Goal: Check status: Check status

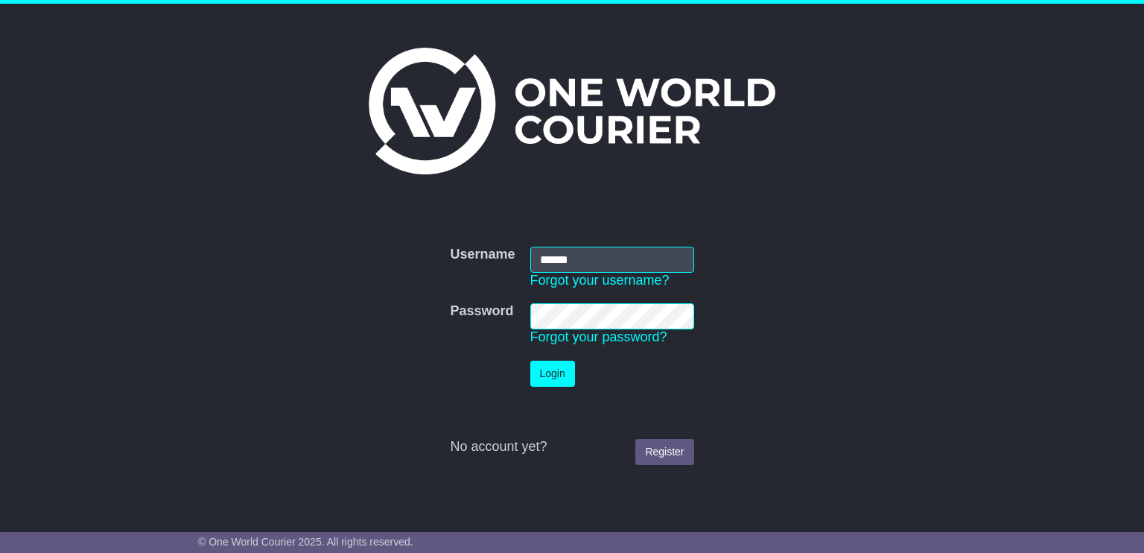
type input "******"
click at [553, 375] on button "Login" at bounding box center [552, 373] width 45 height 26
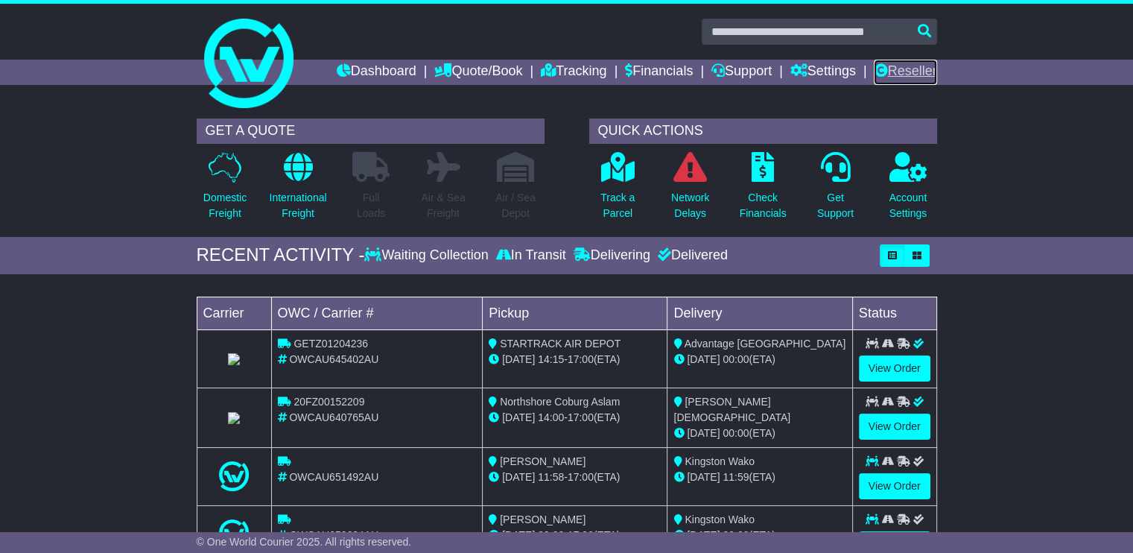
click at [900, 71] on link "Reseller" at bounding box center [904, 72] width 63 height 25
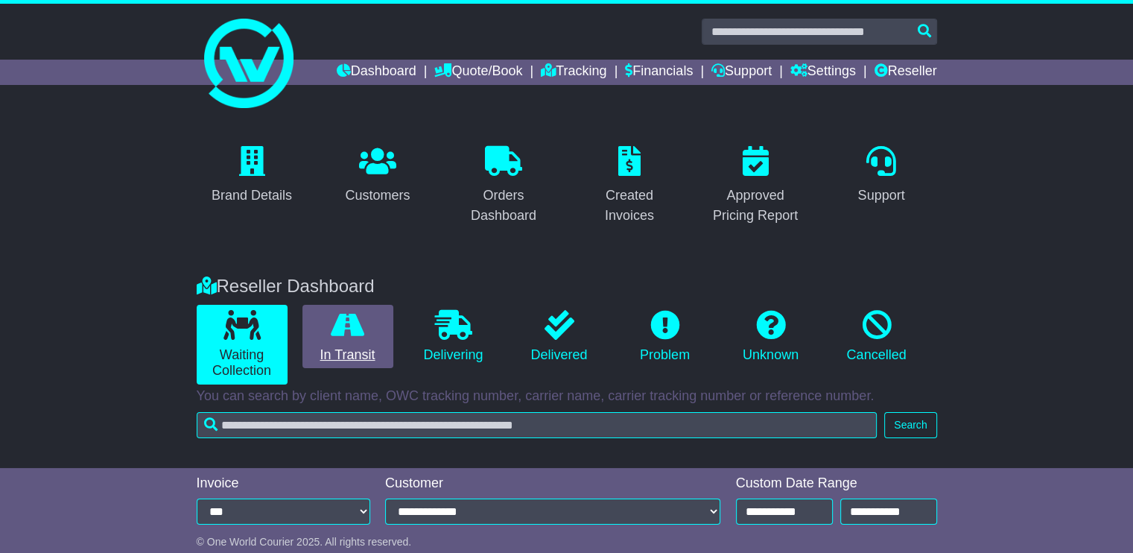
scroll to position [287, 0]
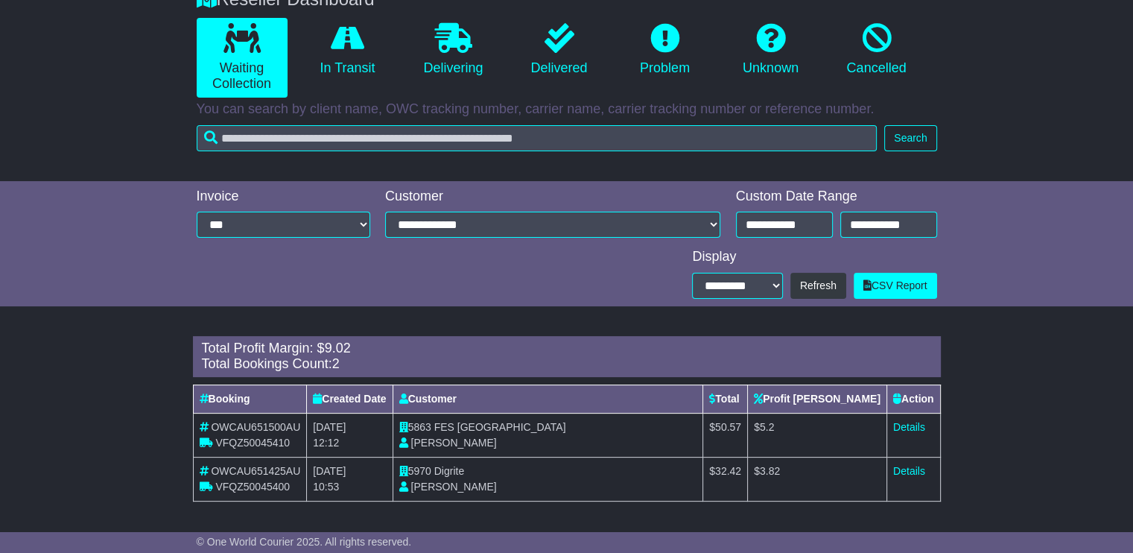
click at [387, 2] on div "Reseller Dashboard" at bounding box center [566, 0] width 755 height 22
click at [348, 50] on icon at bounding box center [348, 38] width 34 height 30
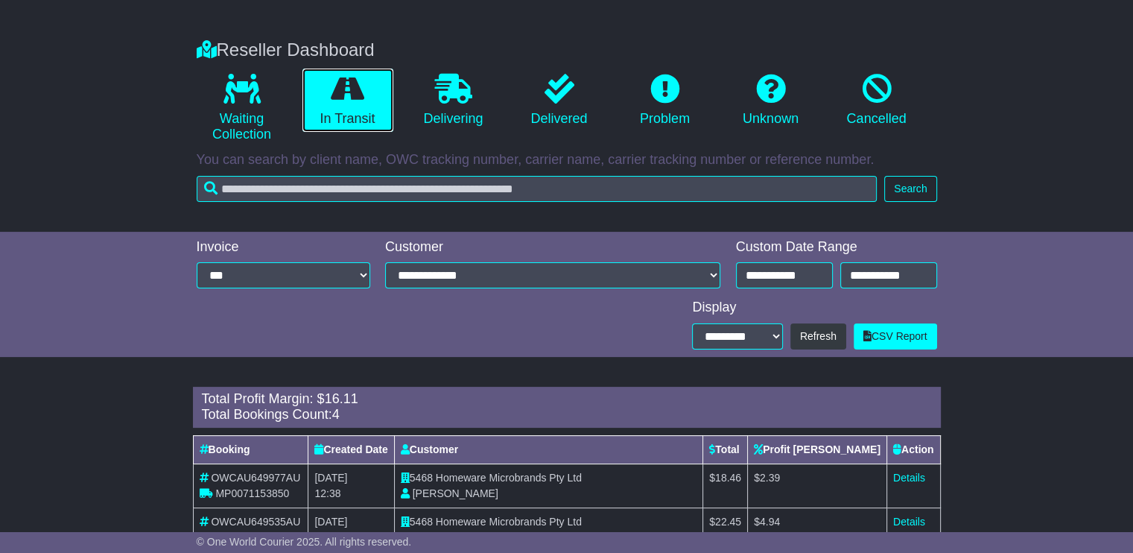
scroll to position [235, 0]
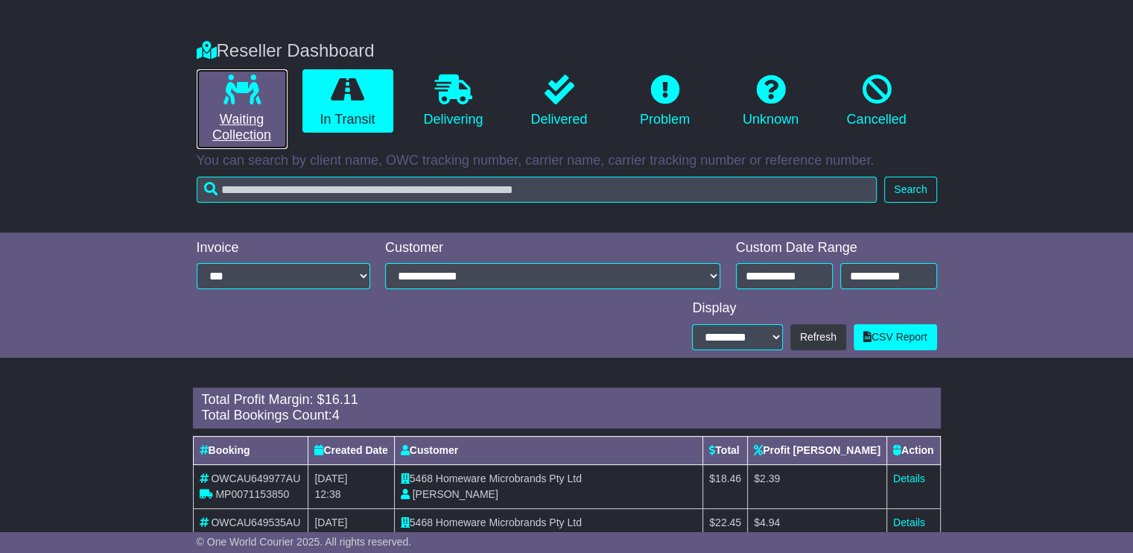
click at [259, 101] on icon at bounding box center [241, 89] width 37 height 30
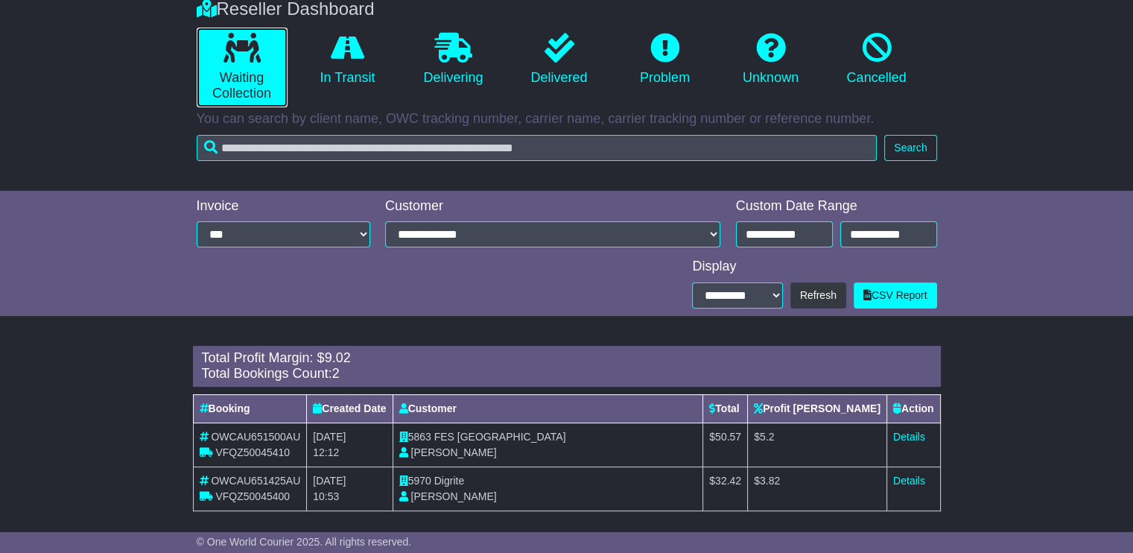
scroll to position [287, 0]
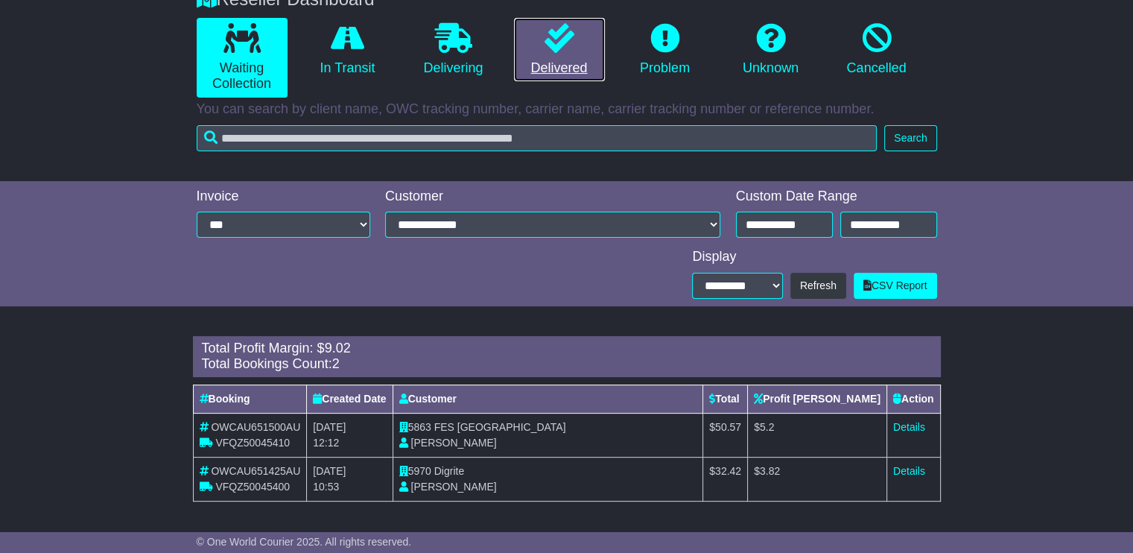
click at [553, 44] on icon at bounding box center [559, 38] width 30 height 30
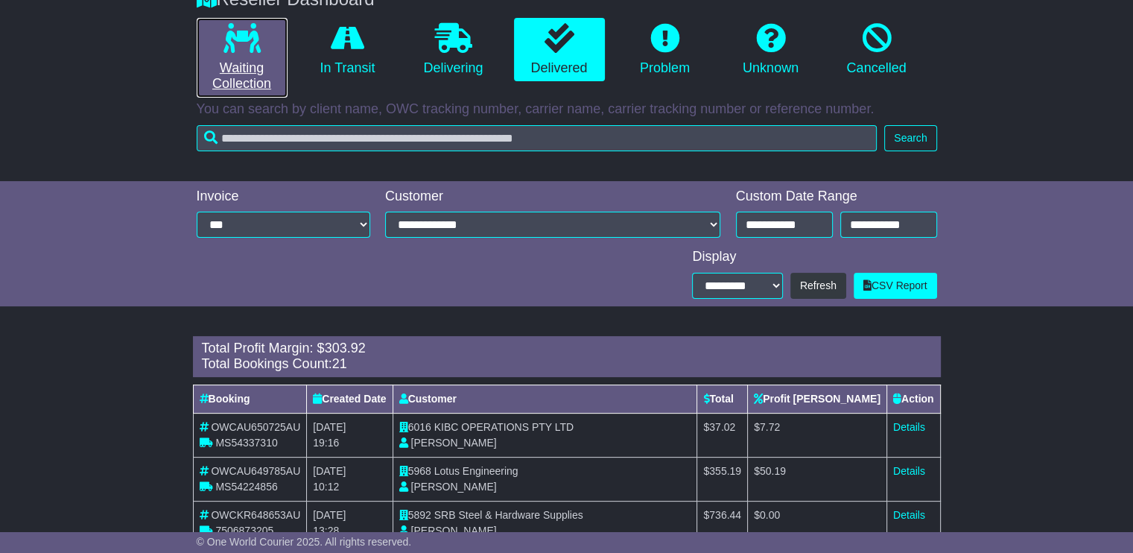
click at [229, 69] on link "Waiting Collection" at bounding box center [242, 58] width 91 height 80
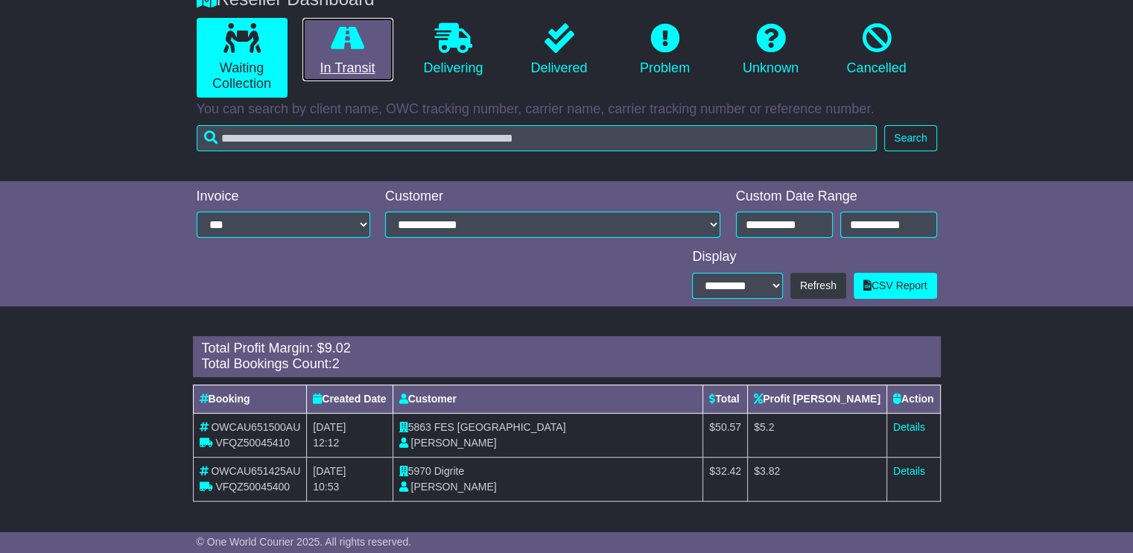
click at [375, 44] on link "In Transit" at bounding box center [347, 50] width 91 height 64
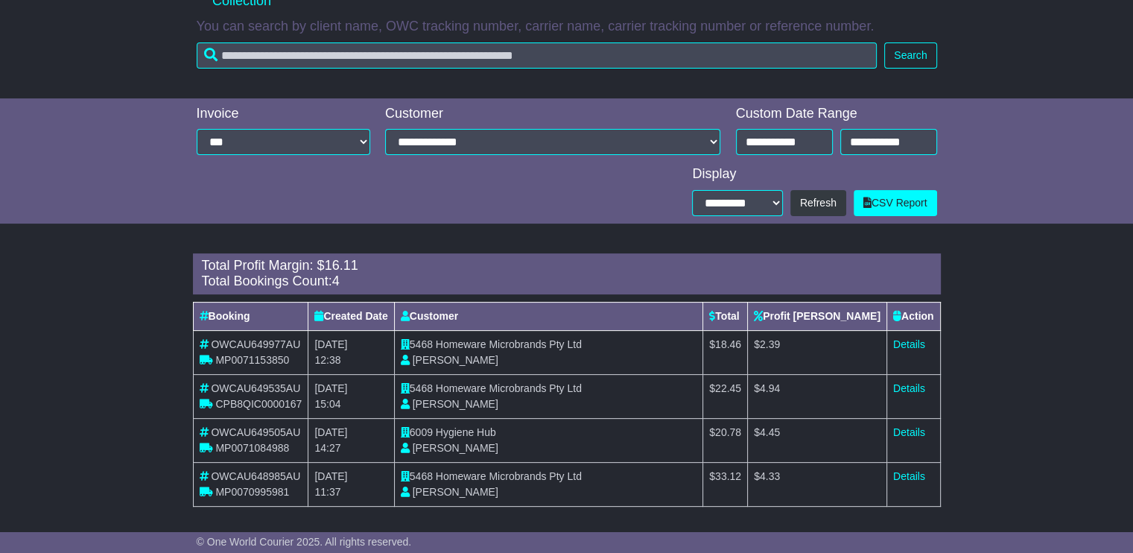
scroll to position [375, 0]
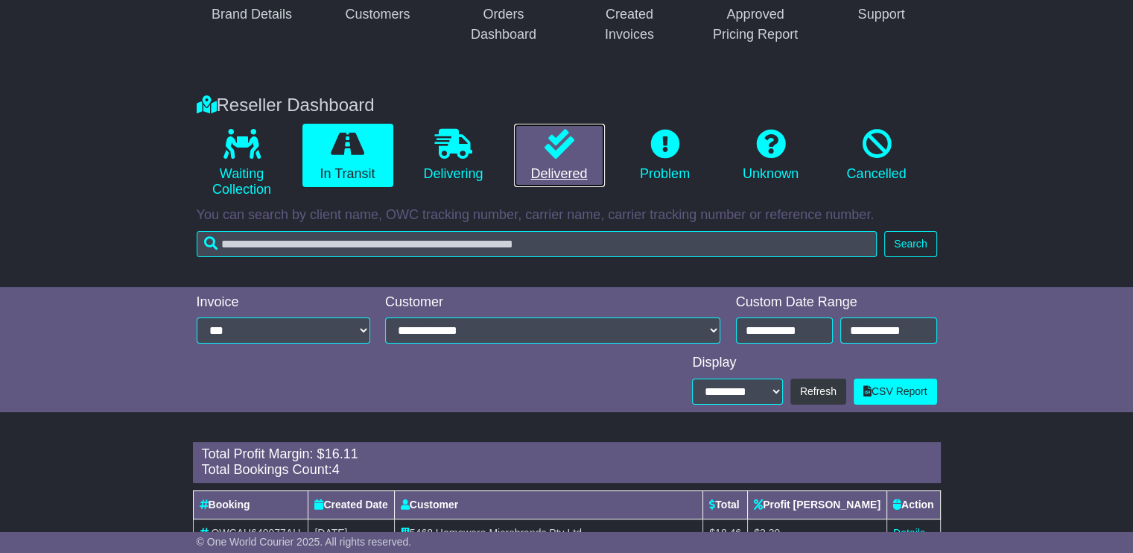
click at [544, 169] on link "Delivered" at bounding box center [559, 156] width 91 height 64
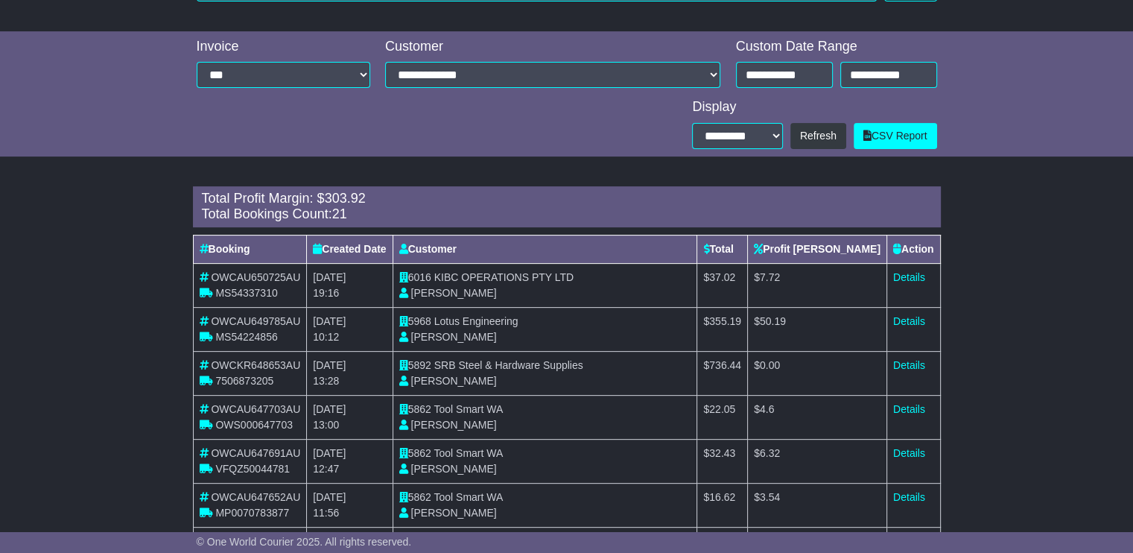
scroll to position [0, 0]
